Goal: Transaction & Acquisition: Book appointment/travel/reservation

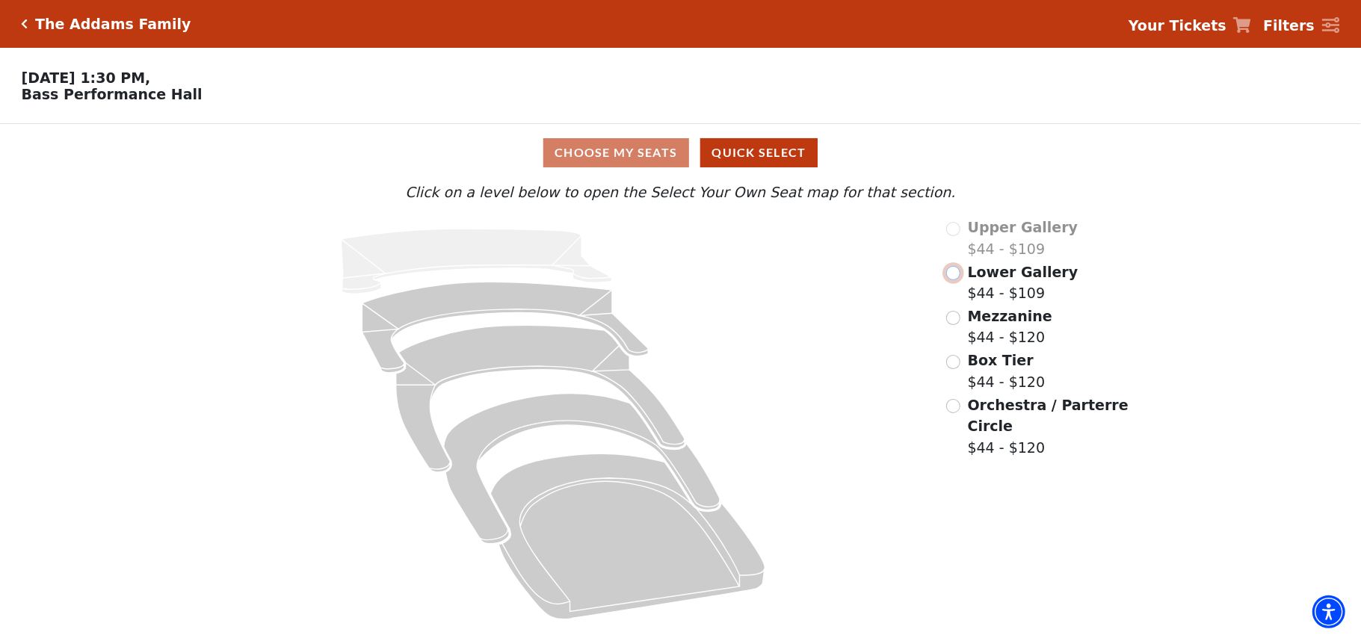
click at [957, 280] on input "radio" at bounding box center [954, 273] width 14 height 14
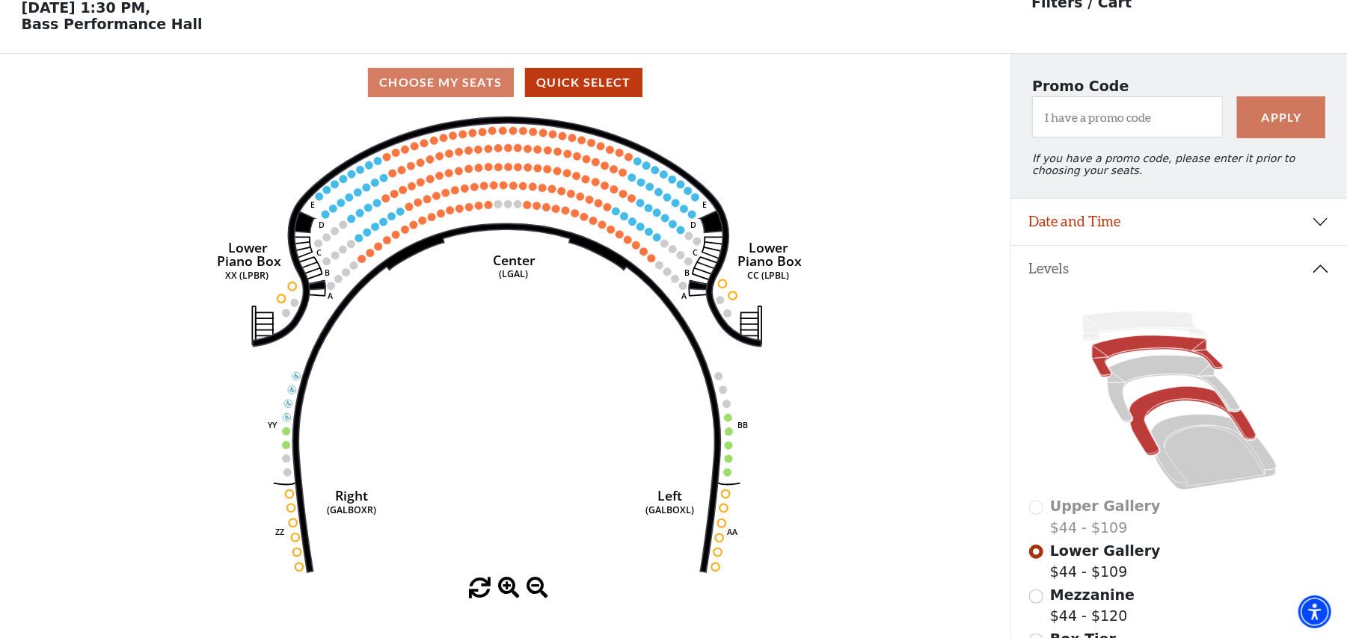
scroll to position [69, 0]
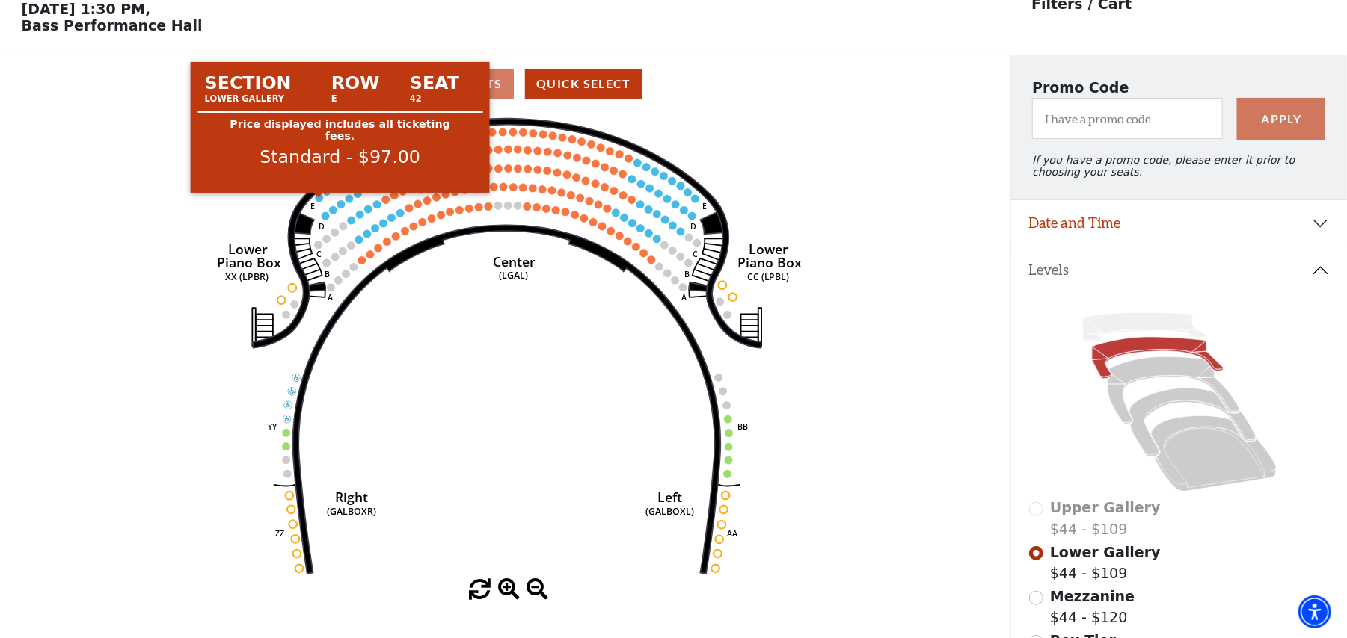
click at [319, 202] on circle at bounding box center [319, 198] width 8 height 8
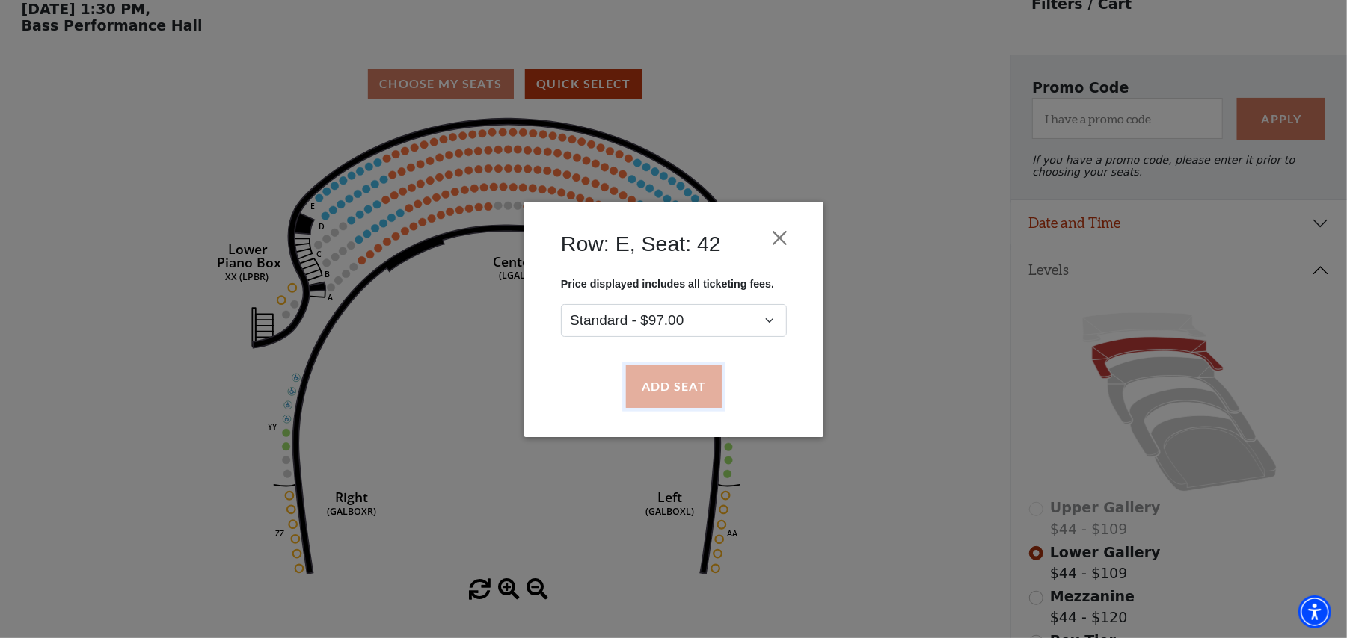
click at [680, 378] on button "Add Seat" at bounding box center [673, 387] width 96 height 42
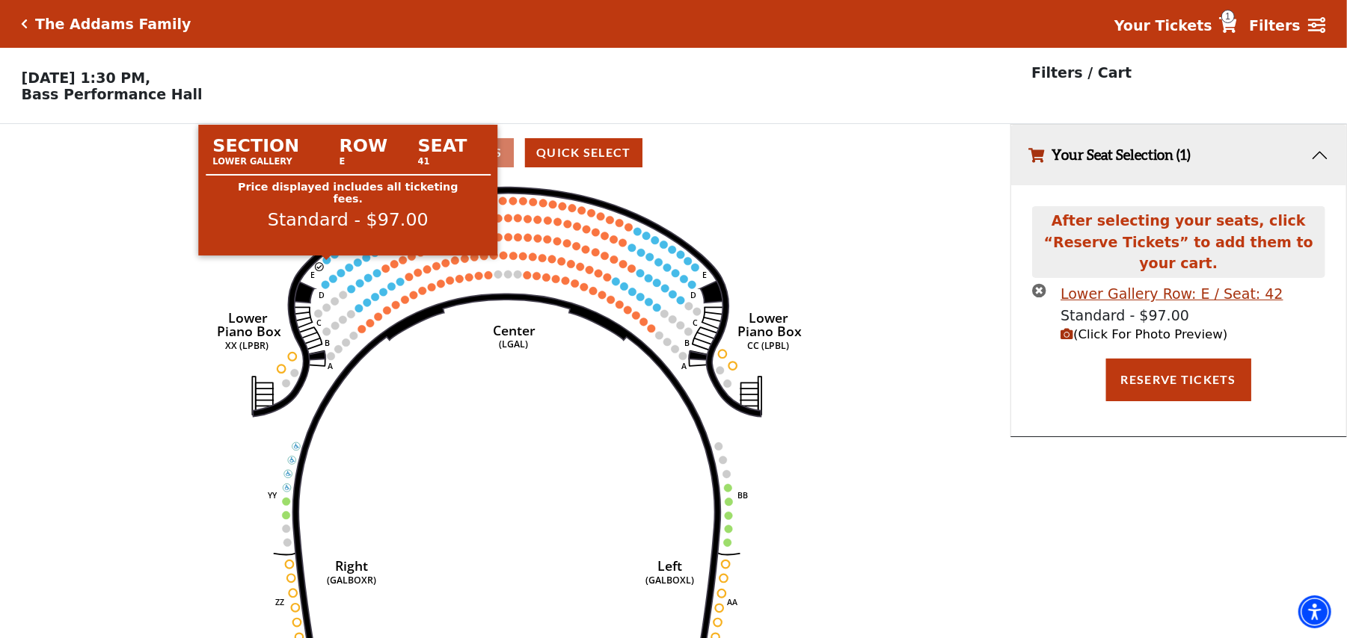
click at [326, 265] on circle at bounding box center [326, 260] width 8 height 8
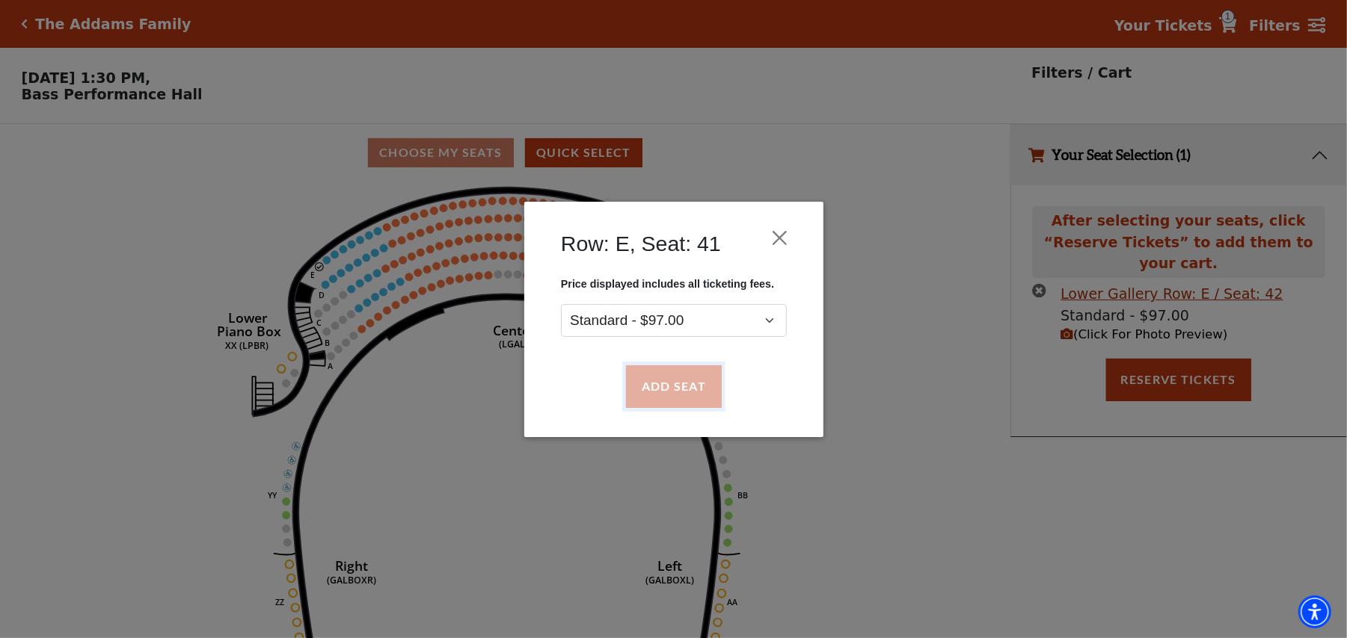
drag, startPoint x: 676, startPoint y: 377, endPoint x: 668, endPoint y: 369, distance: 11.1
click at [676, 378] on button "Add Seat" at bounding box center [673, 387] width 96 height 42
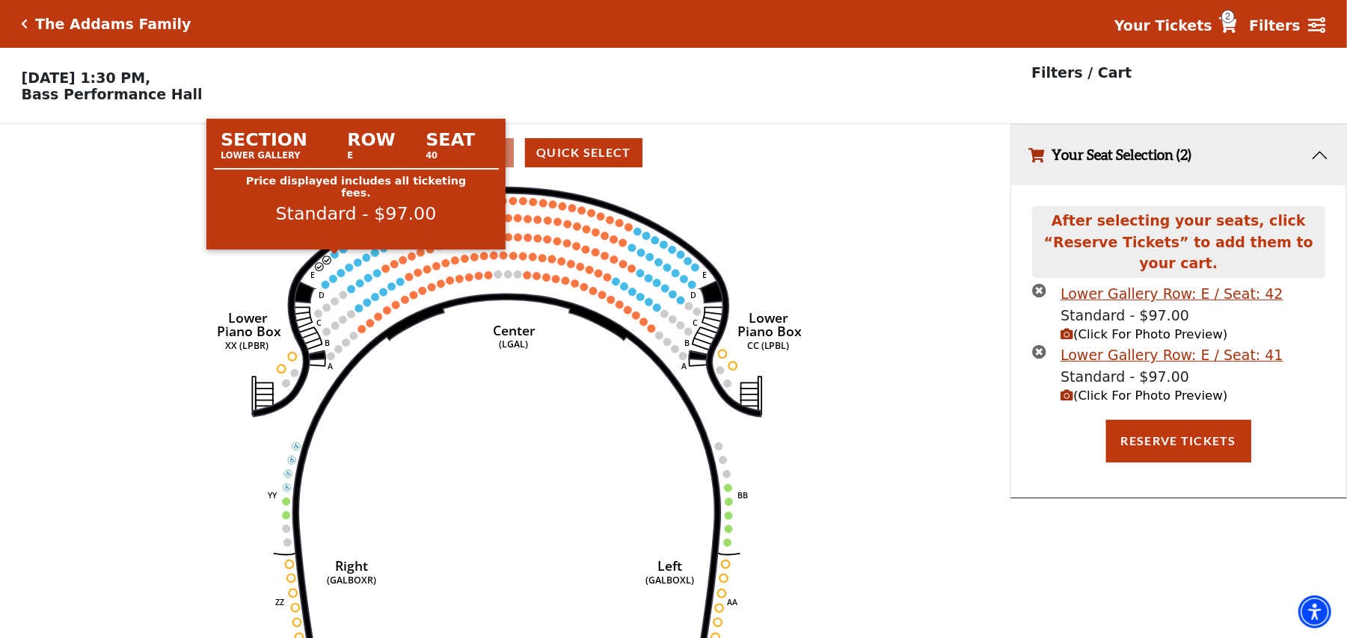
click at [333, 259] on circle at bounding box center [334, 254] width 8 height 8
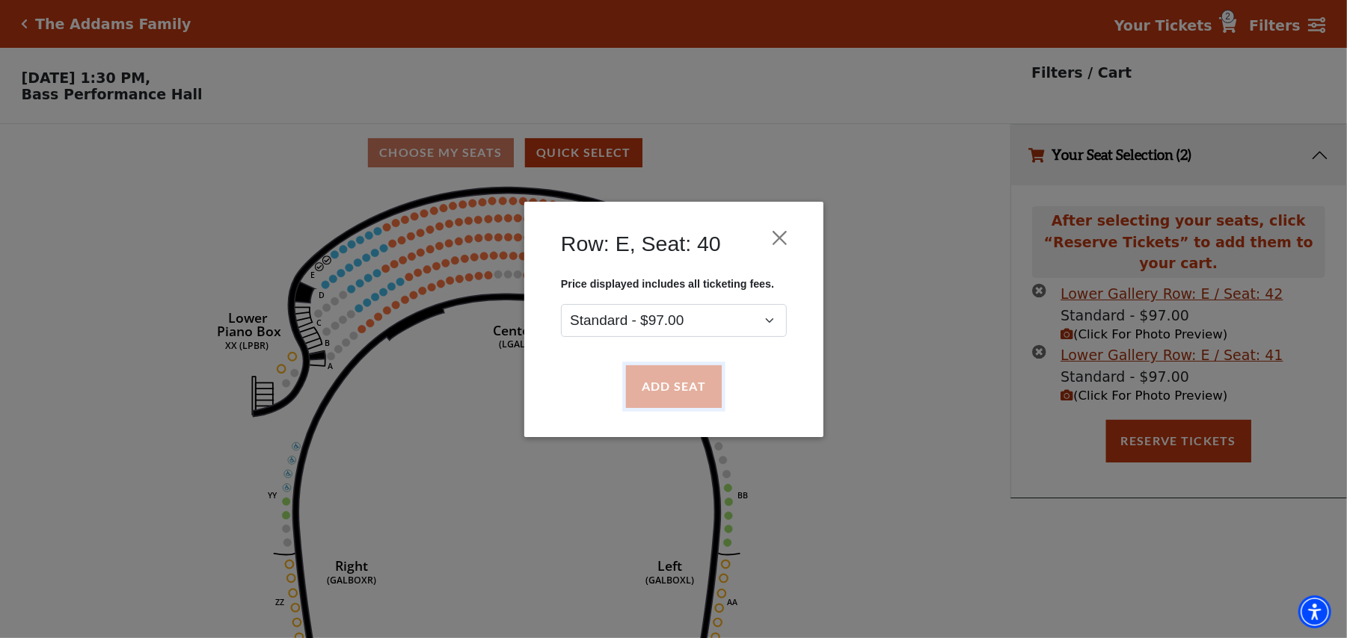
click at [695, 368] on button "Add Seat" at bounding box center [673, 387] width 96 height 42
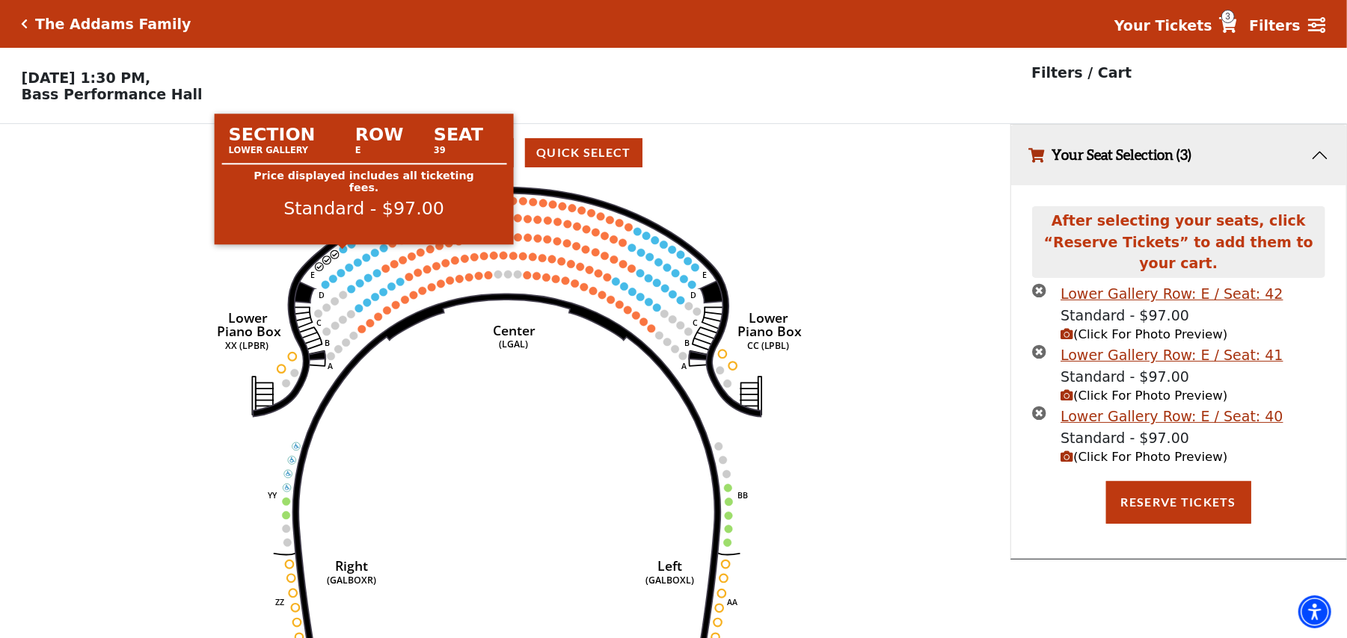
click at [339, 252] on use "Seat Selected" at bounding box center [343, 248] width 9 height 9
click at [341, 253] on circle at bounding box center [343, 249] width 8 height 8
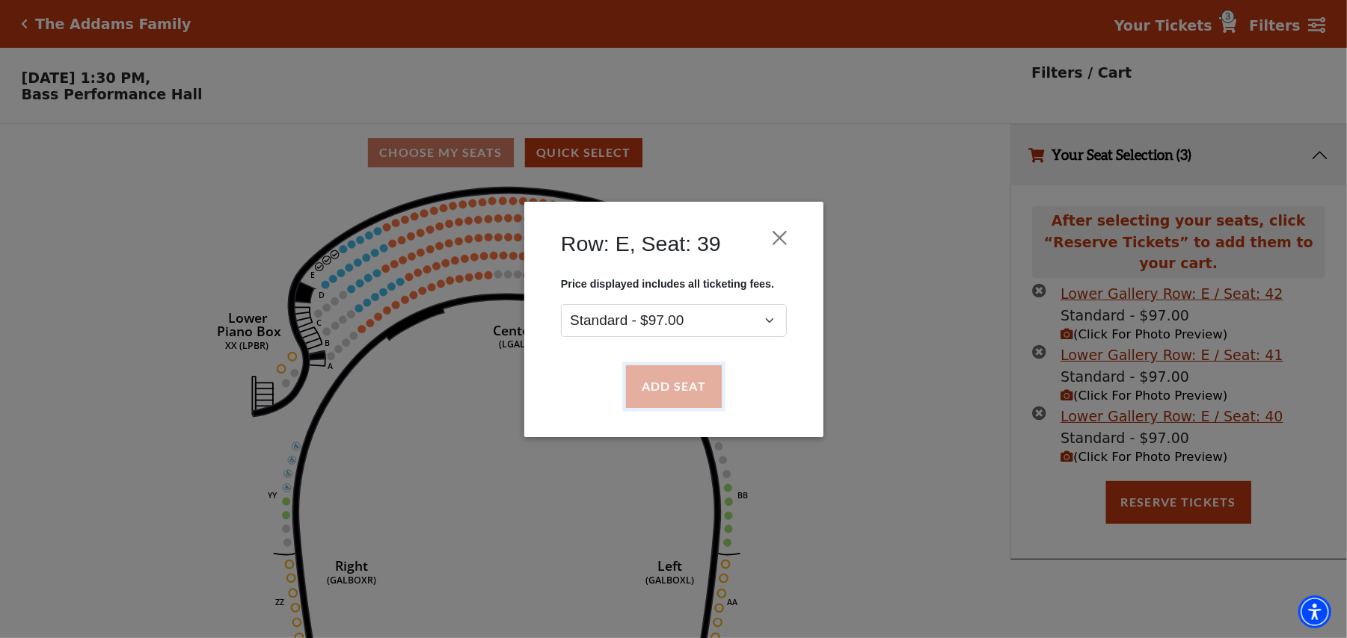
click at [668, 380] on button "Add Seat" at bounding box center [673, 387] width 96 height 42
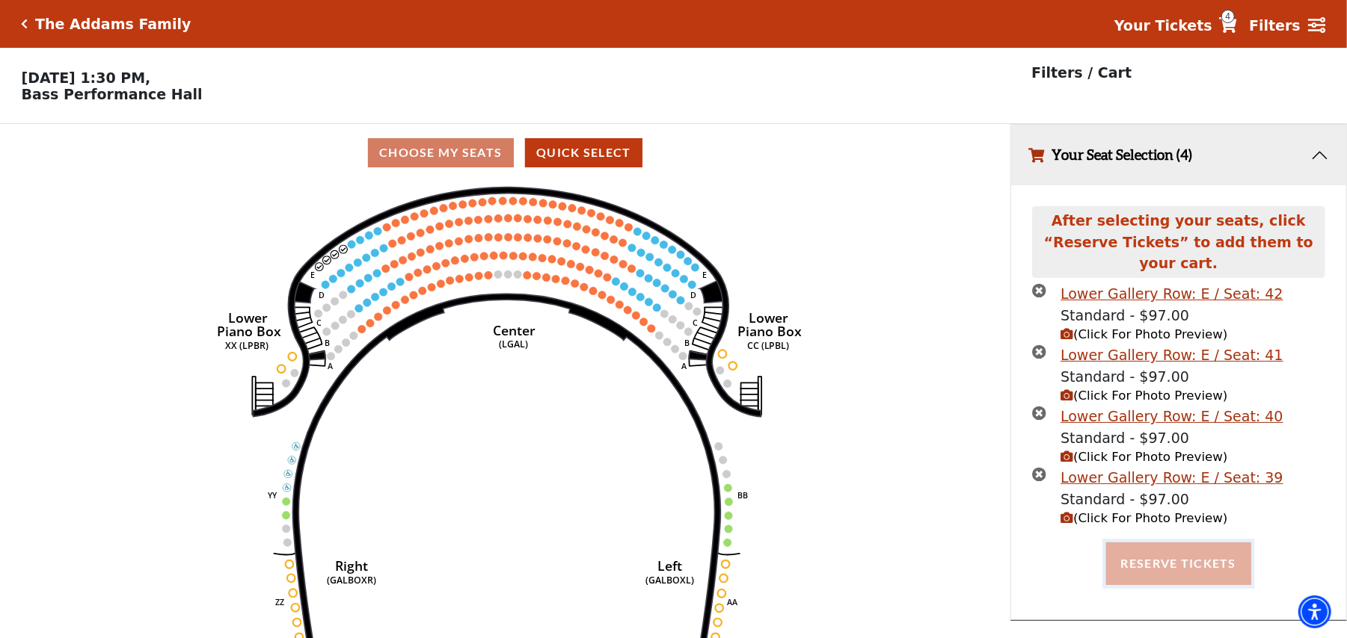
drag, startPoint x: 1190, startPoint y: 549, endPoint x: 1206, endPoint y: 551, distance: 15.9
click at [1191, 552] on button "Reserve Tickets" at bounding box center [1178, 564] width 145 height 42
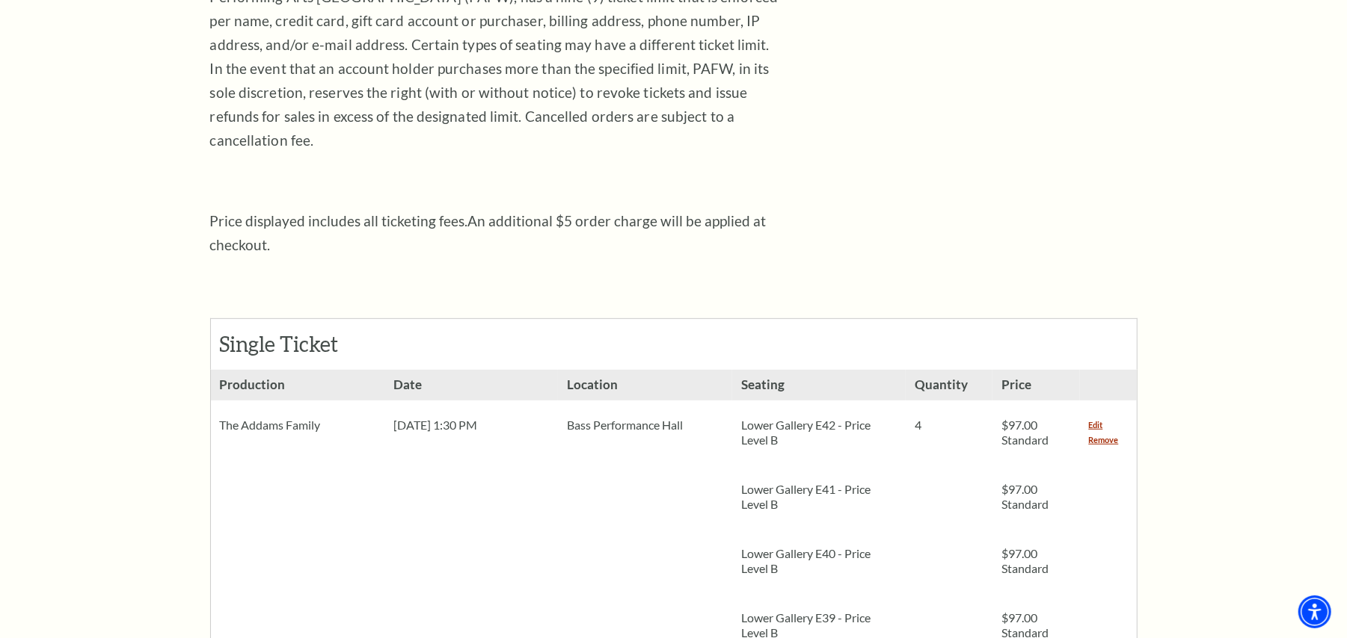
scroll to position [399, 0]
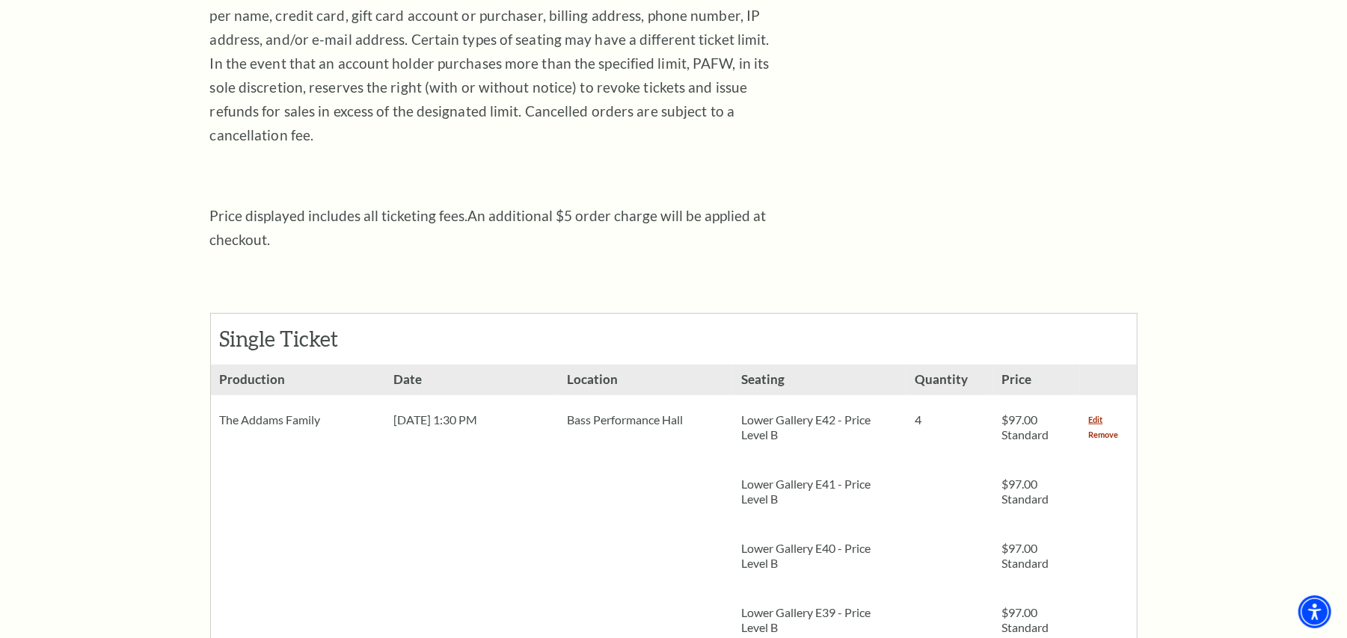
click at [1096, 428] on link "Remove" at bounding box center [1104, 435] width 30 height 15
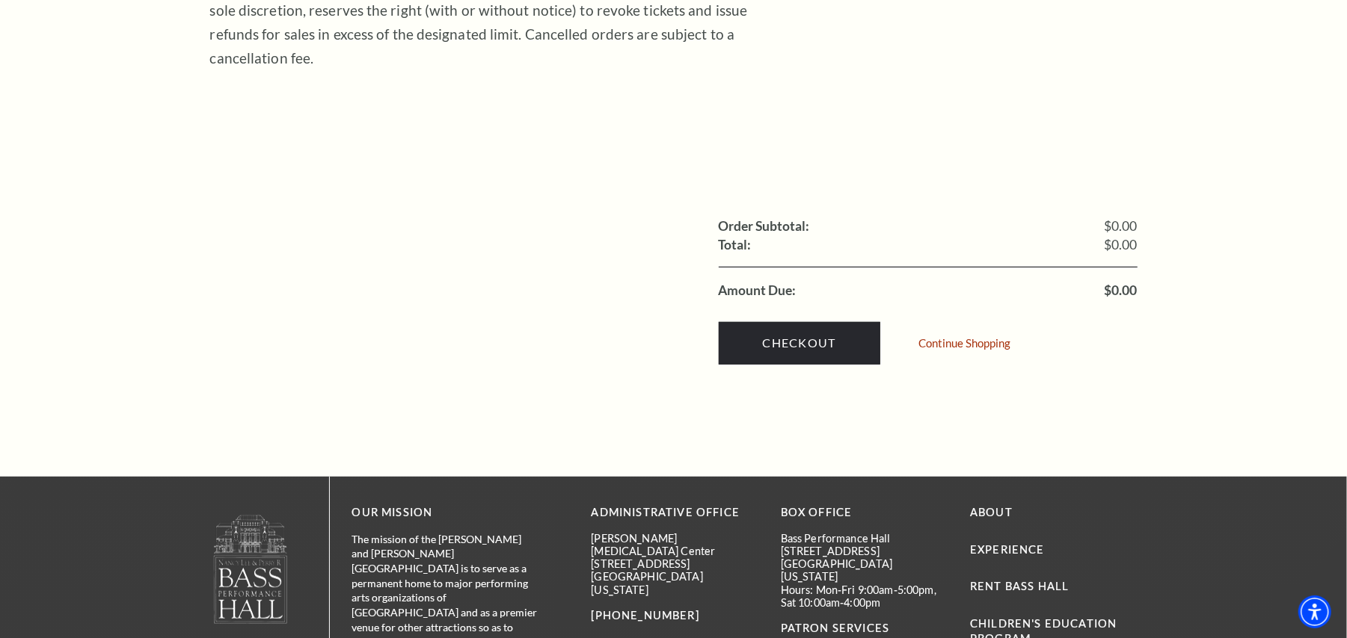
scroll to position [266, 0]
